Goal: Unclear

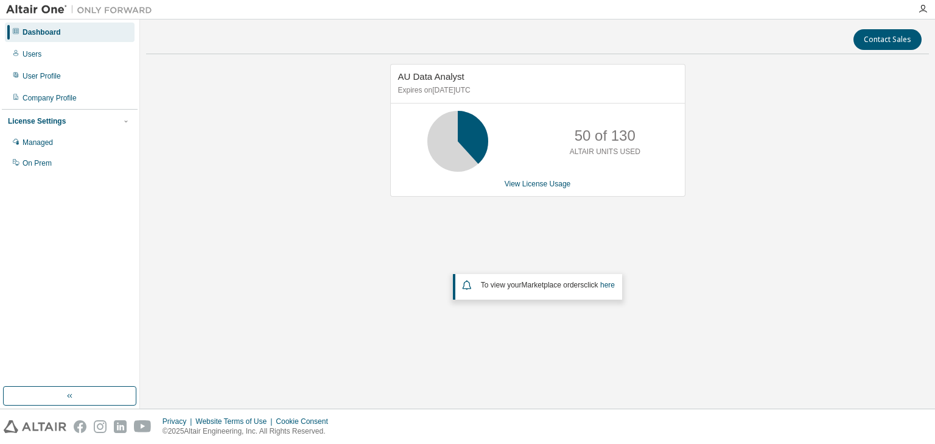
click at [219, 155] on div "AU Data Analyst Expires on [DATE] UTC 50 of 130 ALTAIR UNITS USED View License …" at bounding box center [537, 208] width 783 height 289
